Goal: Answer question/provide support: Share knowledge or assist other users

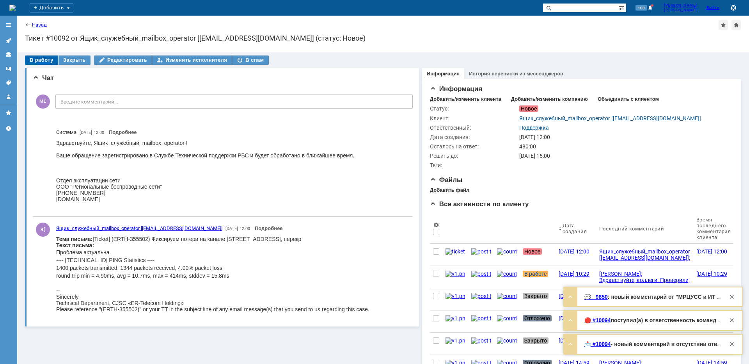
click at [31, 57] on div "В работу" at bounding box center [41, 59] width 33 height 9
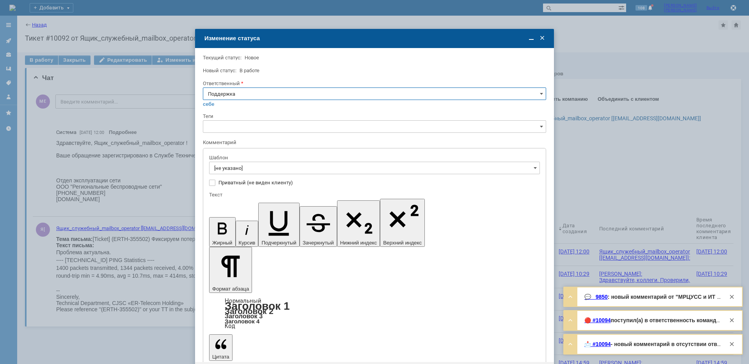
click at [221, 91] on input "Поддержка" at bounding box center [374, 93] width 343 height 12
click at [231, 172] on span "[PERSON_NAME]" at bounding box center [374, 172] width 333 height 6
type input "[PERSON_NAME]"
click at [231, 171] on input "[не указано]" at bounding box center [374, 168] width 331 height 12
type input "[PERSON_NAME]"
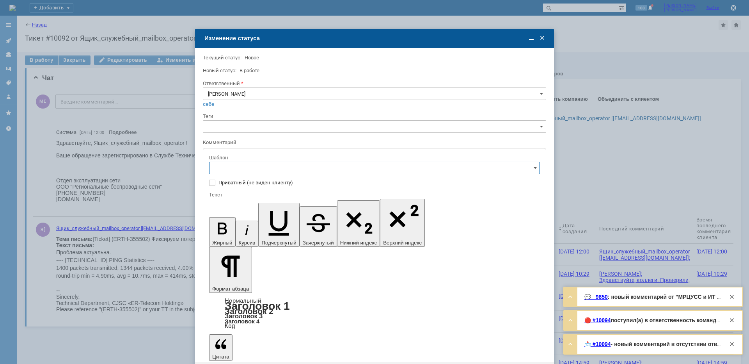
scroll to position [78, 0]
click at [275, 258] on span "[операторы] штатно потерь нет" at bounding box center [374, 259] width 321 height 6
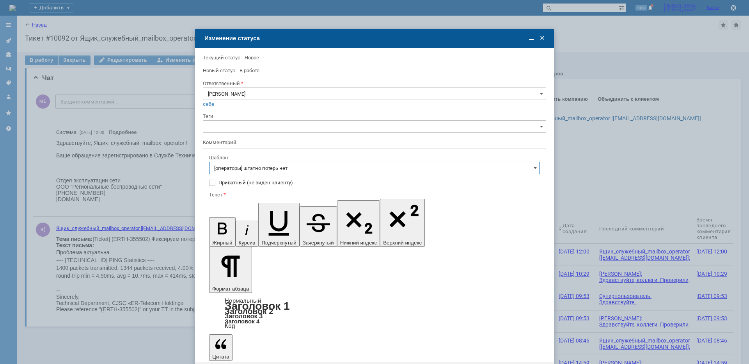
type input "[операторы] штатно потерь нет"
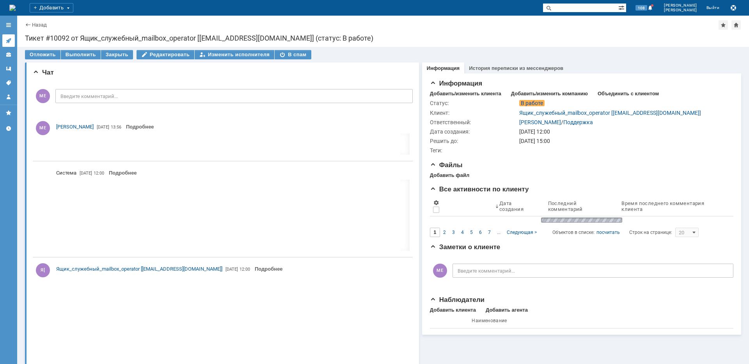
click at [10, 41] on icon at bounding box center [8, 40] width 6 height 6
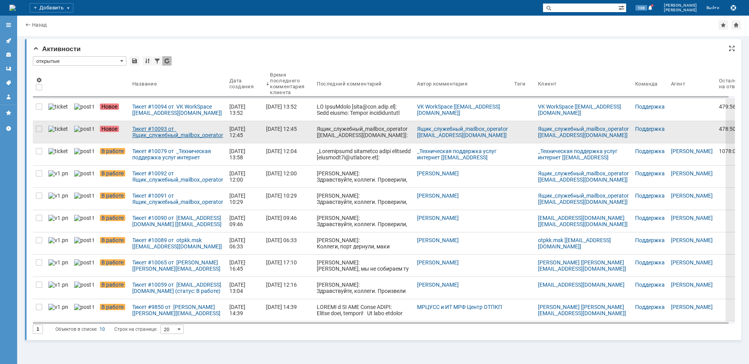
click at [153, 135] on div "Тикет #10093 от Ящик_служебный_mailbox_operator [[EMAIL_ADDRESS][DOMAIN_NAME]] …" at bounding box center [177, 132] width 91 height 12
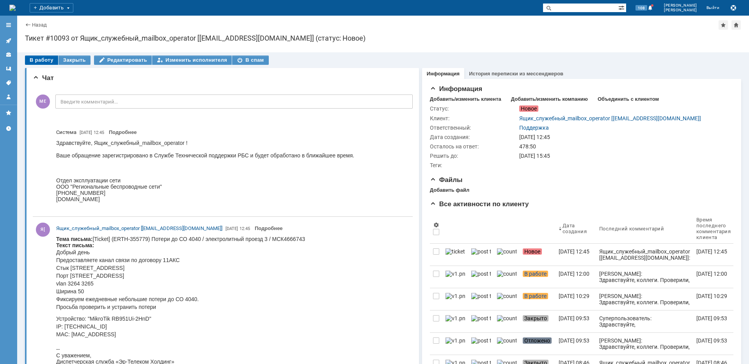
click at [42, 58] on div "В работу" at bounding box center [41, 59] width 33 height 9
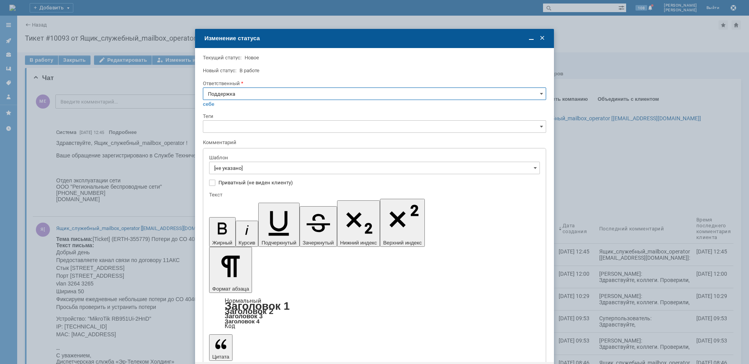
click at [259, 92] on input "Поддержка" at bounding box center [374, 93] width 343 height 12
click at [250, 171] on span "[PERSON_NAME]" at bounding box center [374, 172] width 333 height 6
type input "[PERSON_NAME]"
click at [250, 169] on input "[не указано]" at bounding box center [374, 168] width 331 height 12
type input "[PERSON_NAME]"
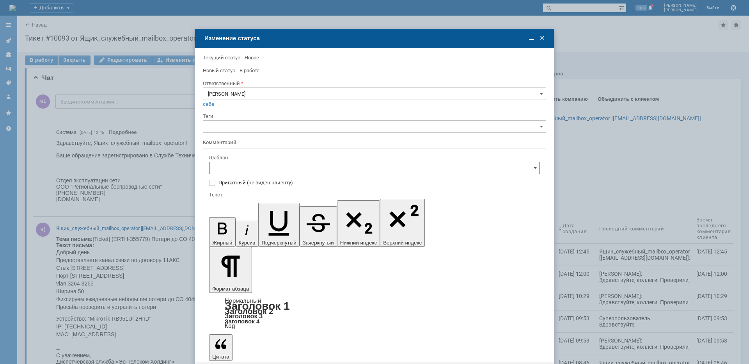
scroll to position [152, 0]
click at [275, 188] on span "[операторы] штатно потерь нет" at bounding box center [374, 185] width 321 height 6
type input "[операторы] штатно потерь нет"
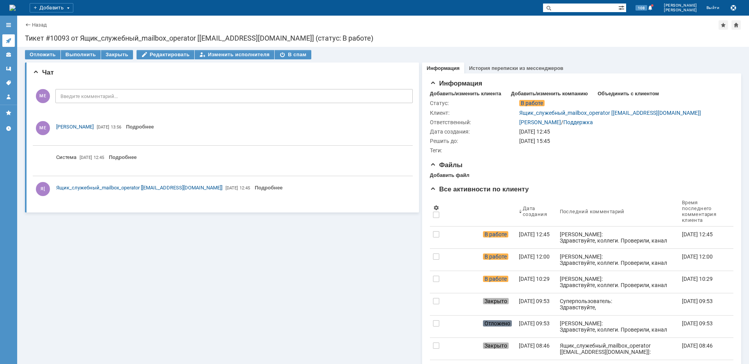
scroll to position [0, 0]
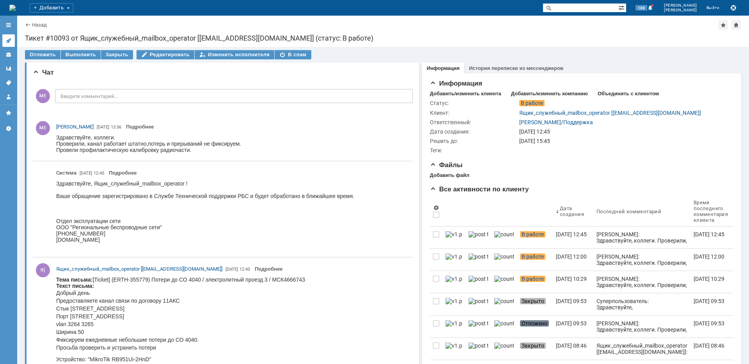
click at [11, 40] on icon at bounding box center [8, 40] width 6 height 6
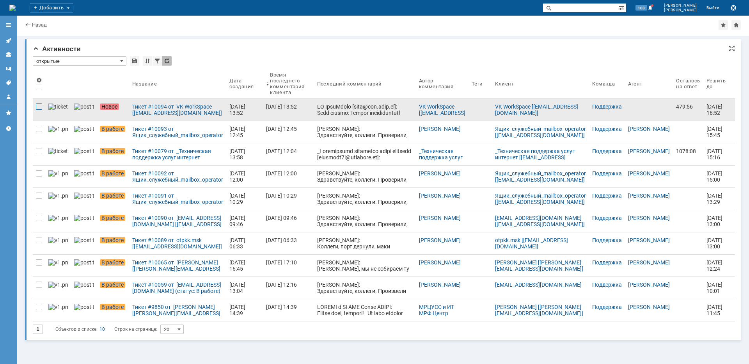
click at [40, 104] on div at bounding box center [39, 106] width 6 height 6
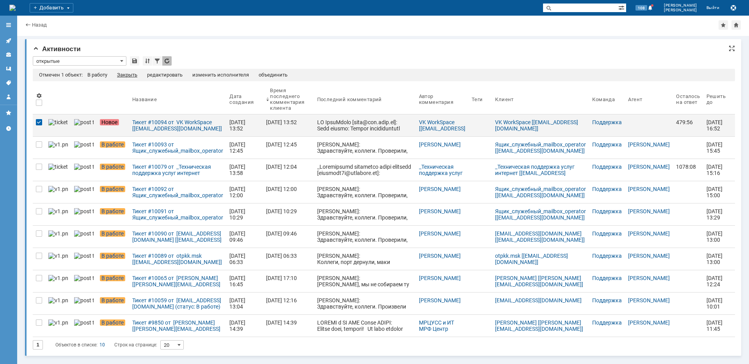
click at [126, 76] on div "Закрыть" at bounding box center [127, 75] width 20 height 6
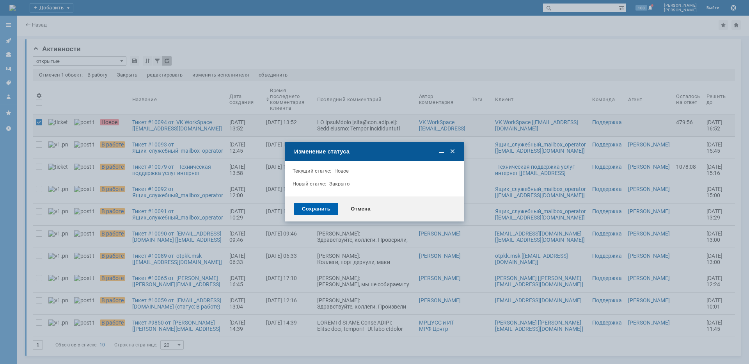
click at [323, 205] on div "Сохранить" at bounding box center [316, 208] width 44 height 12
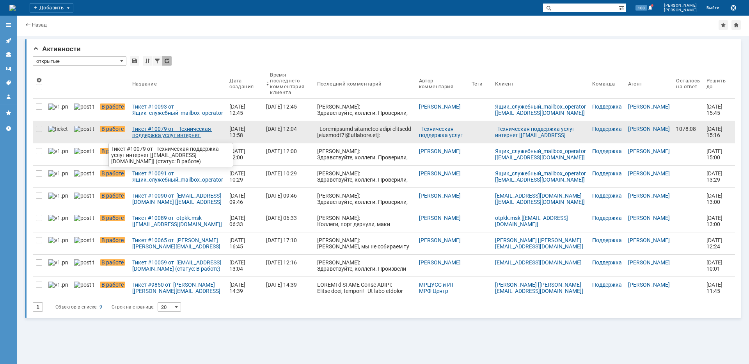
click at [175, 137] on div "Тикет #10079 от _Техническая поддержка услуг интернет [[EMAIL_ADDRESS][DOMAIN_N…" at bounding box center [177, 132] width 91 height 12
